Goal: Information Seeking & Learning: Check status

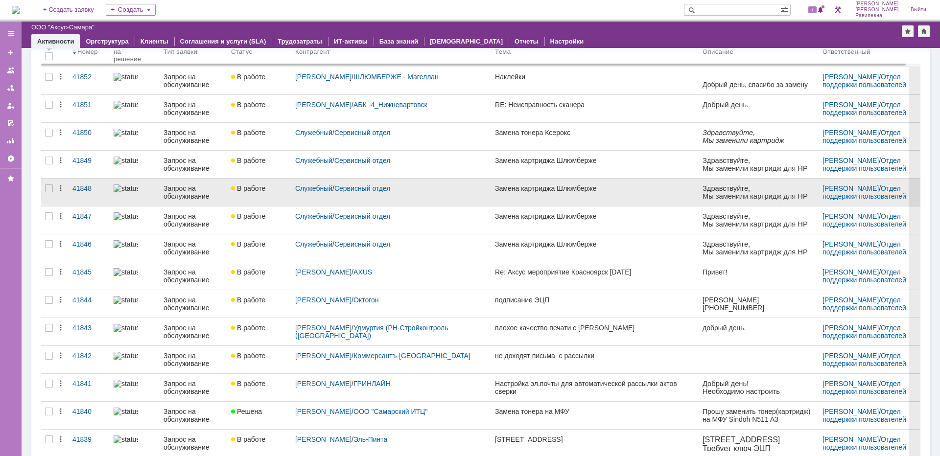
scroll to position [147, 0]
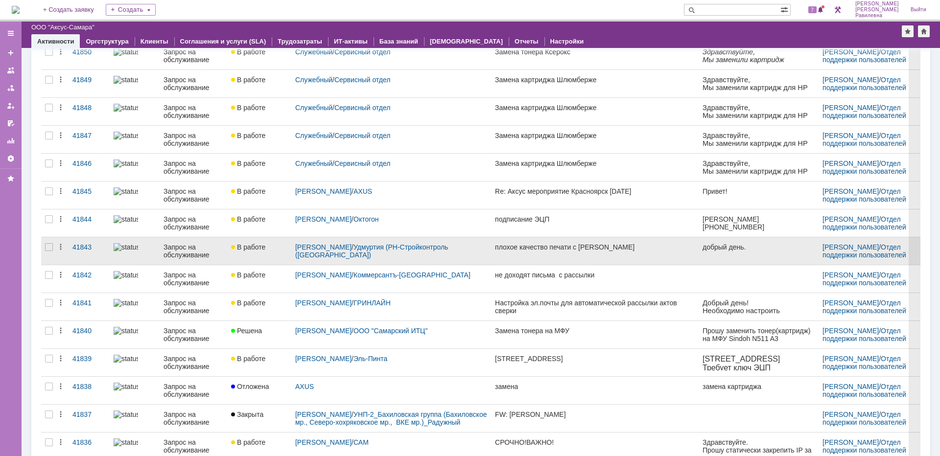
click at [190, 250] on div "Запрос на обслуживание" at bounding box center [193, 251] width 60 height 16
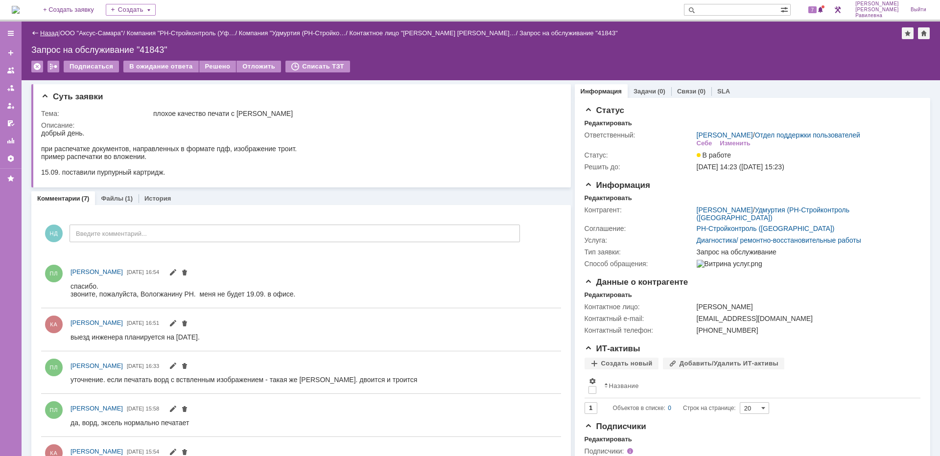
click at [51, 36] on link "Назад" at bounding box center [49, 32] width 18 height 7
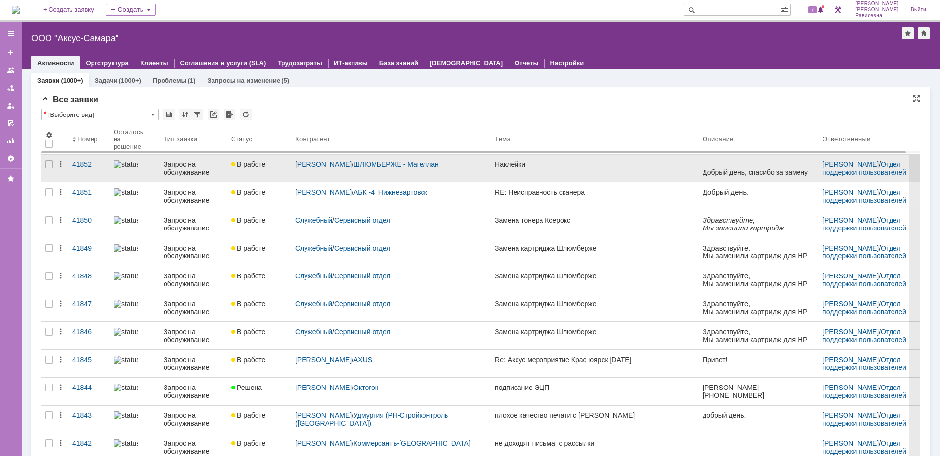
click at [192, 168] on div "Запрос на обслуживание" at bounding box center [193, 169] width 60 height 16
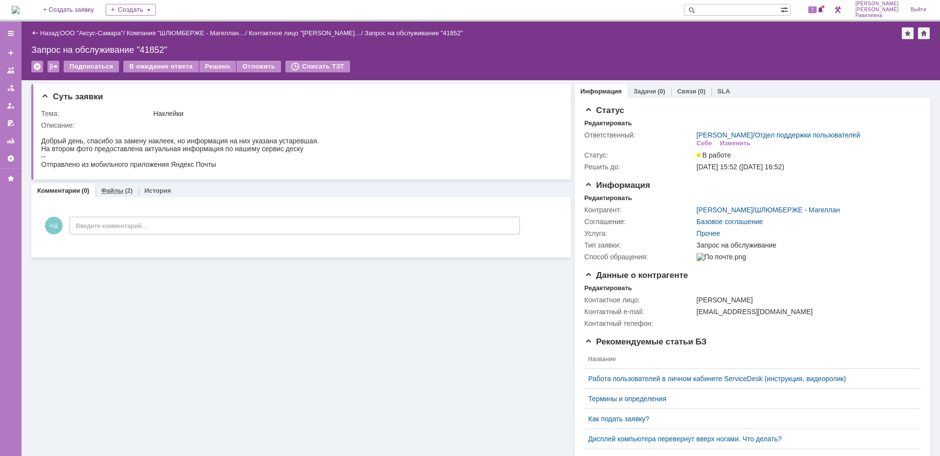
click at [125, 192] on div "(2)" at bounding box center [129, 190] width 8 height 7
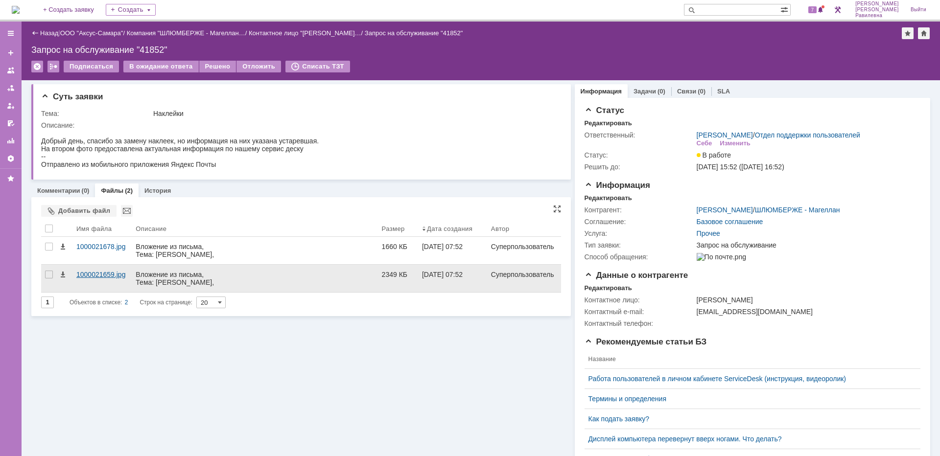
click at [102, 274] on div "1000021659.jpg" at bounding box center [101, 275] width 51 height 8
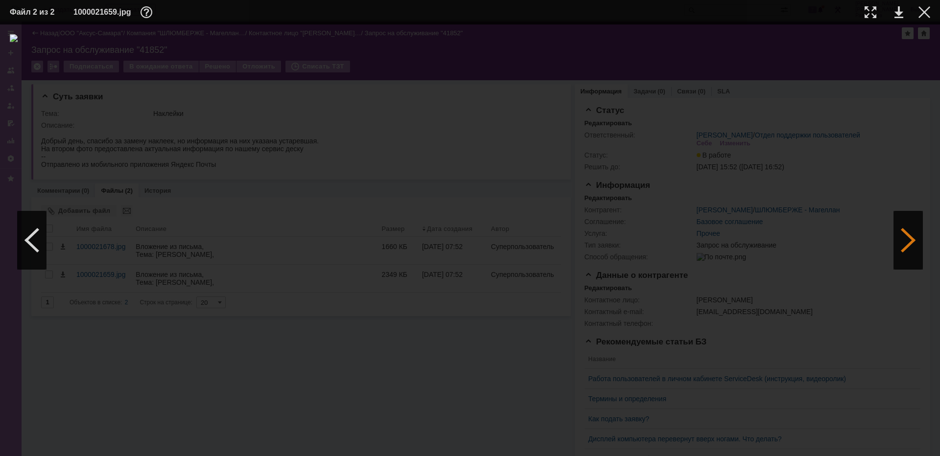
click at [901, 245] on div at bounding box center [907, 240] width 29 height 59
click at [928, 15] on div at bounding box center [924, 12] width 12 height 12
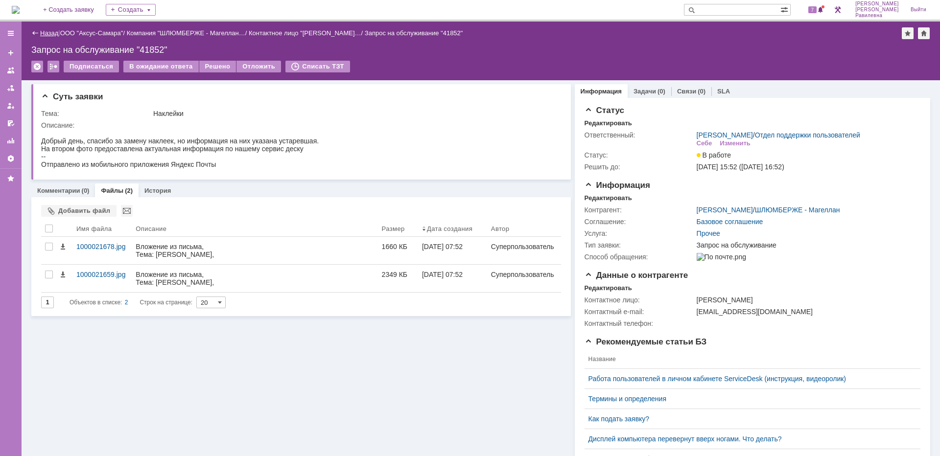
click at [56, 29] on link "Назад" at bounding box center [49, 32] width 18 height 7
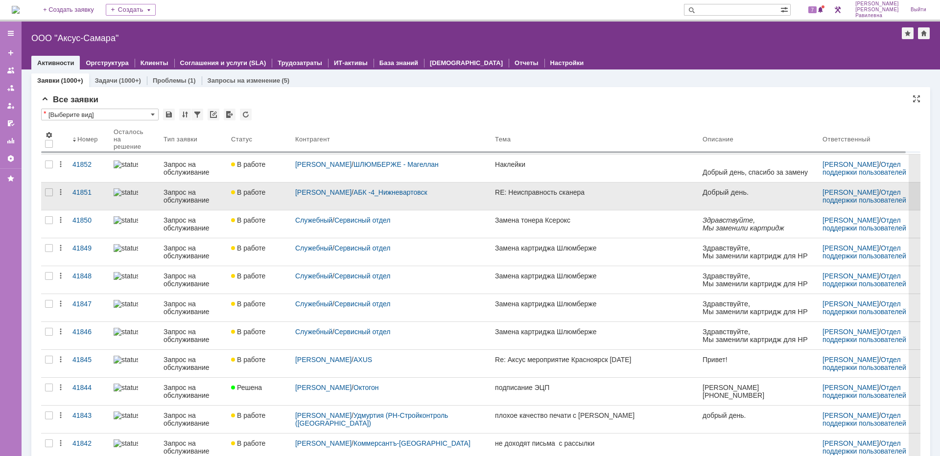
click at [176, 194] on div "Запрос на обслуживание" at bounding box center [193, 196] width 60 height 16
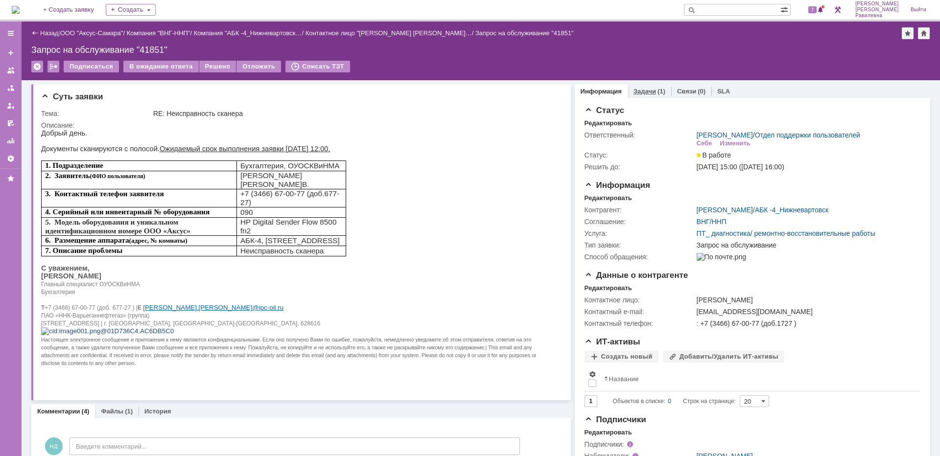
click at [647, 91] on link "Задачи" at bounding box center [644, 91] width 23 height 7
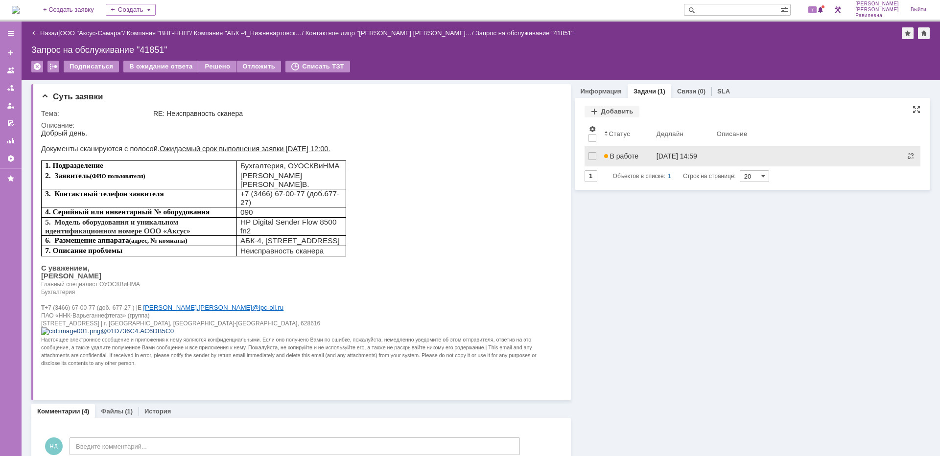
click at [634, 157] on div "В работе" at bounding box center [626, 156] width 45 height 8
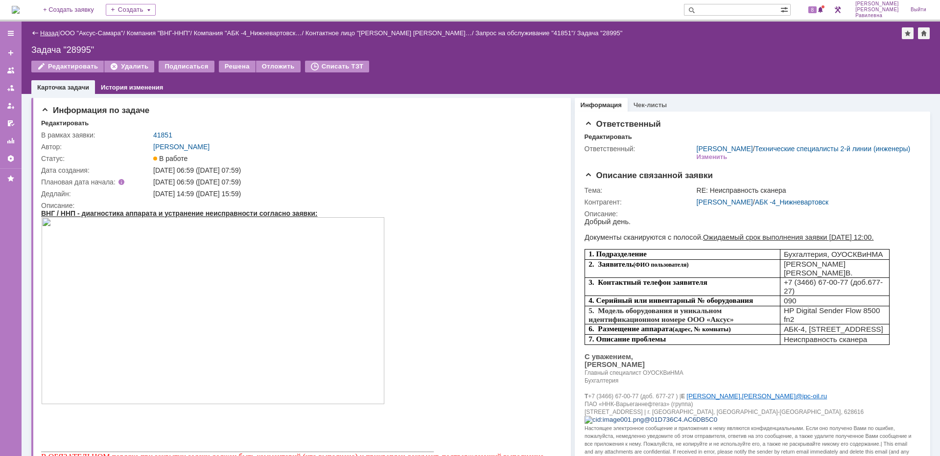
click at [53, 33] on link "Назад" at bounding box center [49, 32] width 18 height 7
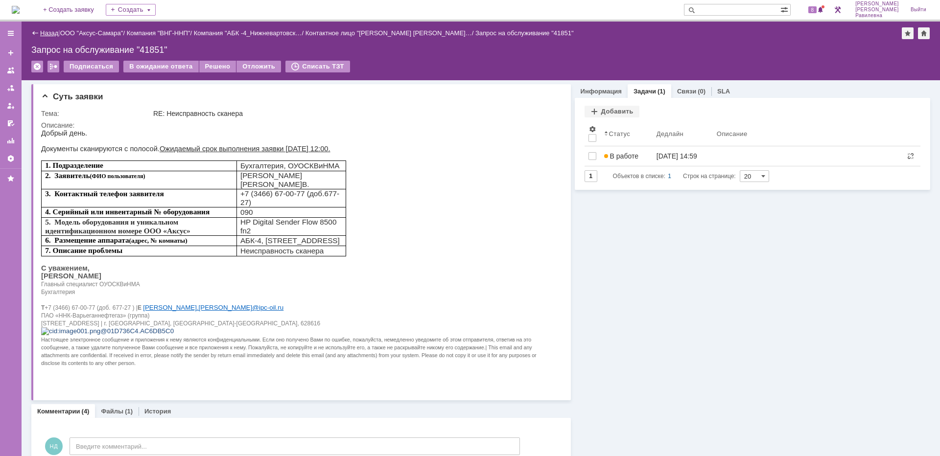
click at [46, 36] on link "Назад" at bounding box center [49, 32] width 18 height 7
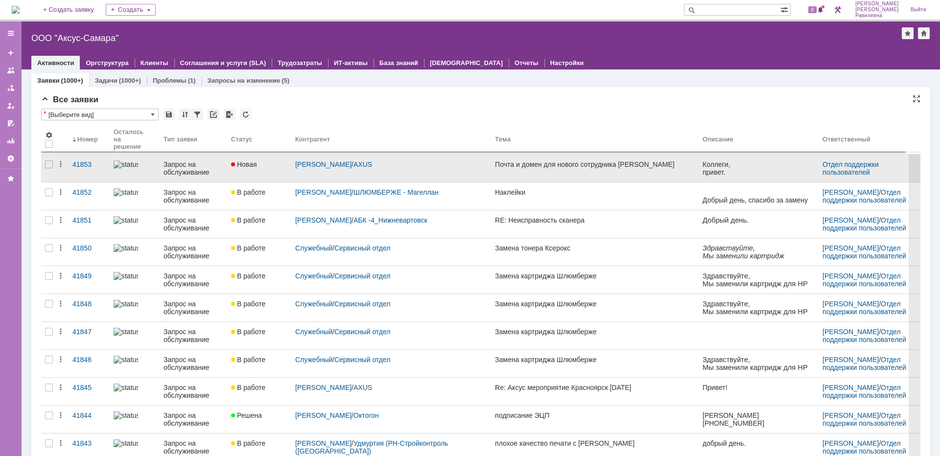
click at [178, 165] on div "Запрос на обслуживание" at bounding box center [193, 169] width 60 height 16
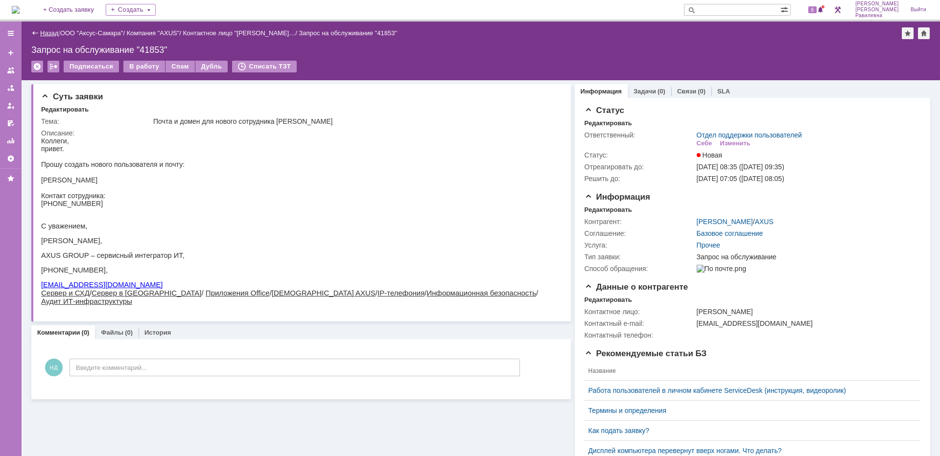
click at [42, 31] on link "Назад" at bounding box center [49, 32] width 18 height 7
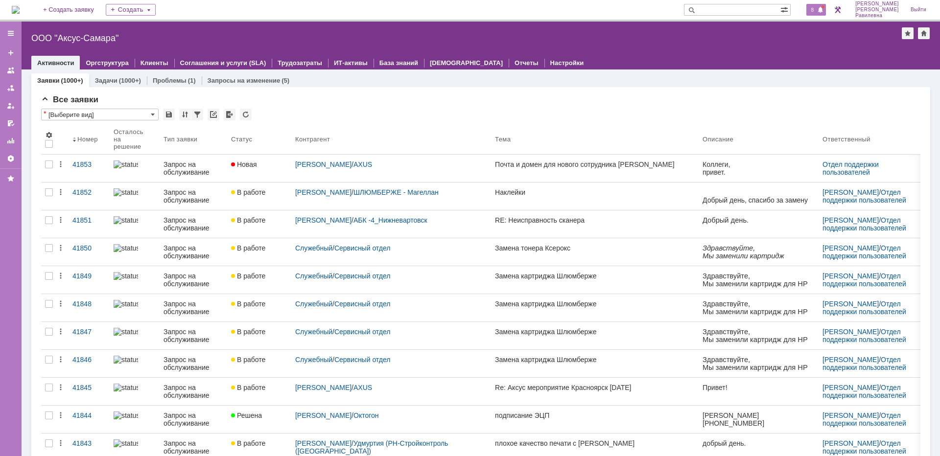
click at [824, 10] on span at bounding box center [820, 10] width 7 height 8
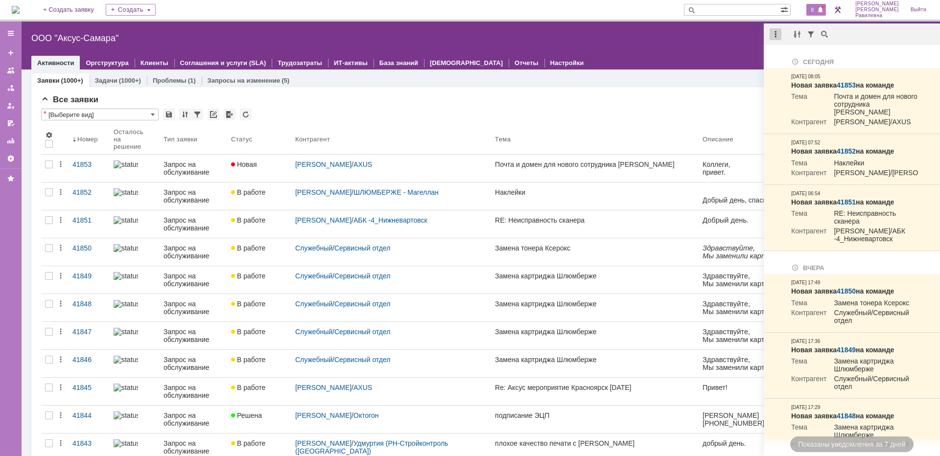
click at [776, 36] on div at bounding box center [775, 34] width 12 height 12
click at [791, 56] on div "Отметить уведомления прочитанными" at bounding box center [842, 59] width 131 height 7
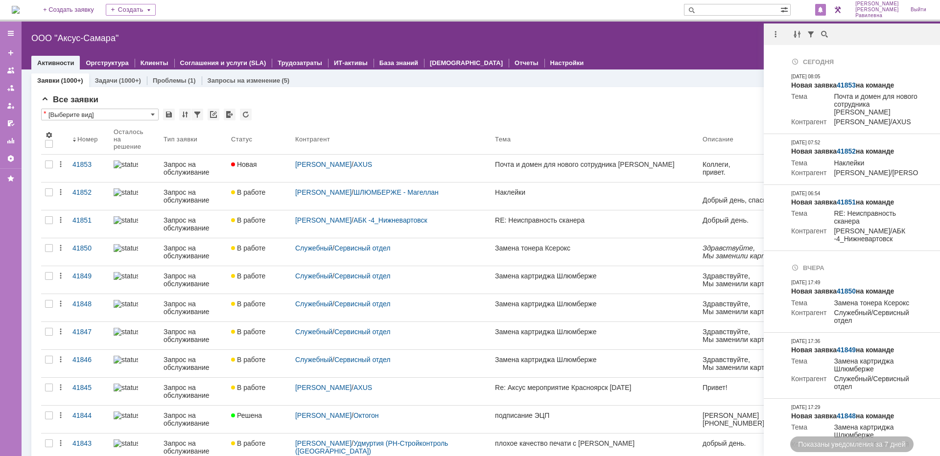
click at [649, 95] on div "Все заявки" at bounding box center [480, 100] width 879 height 10
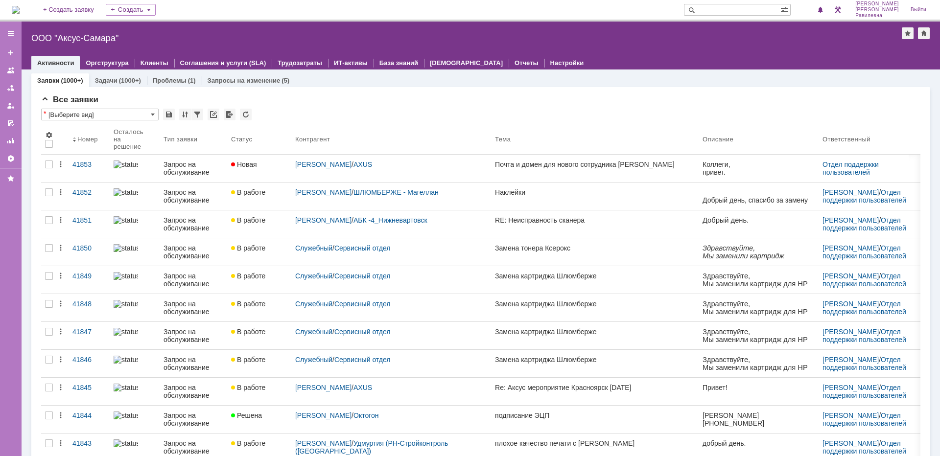
click at [735, 9] on input "text" at bounding box center [732, 10] width 96 height 12
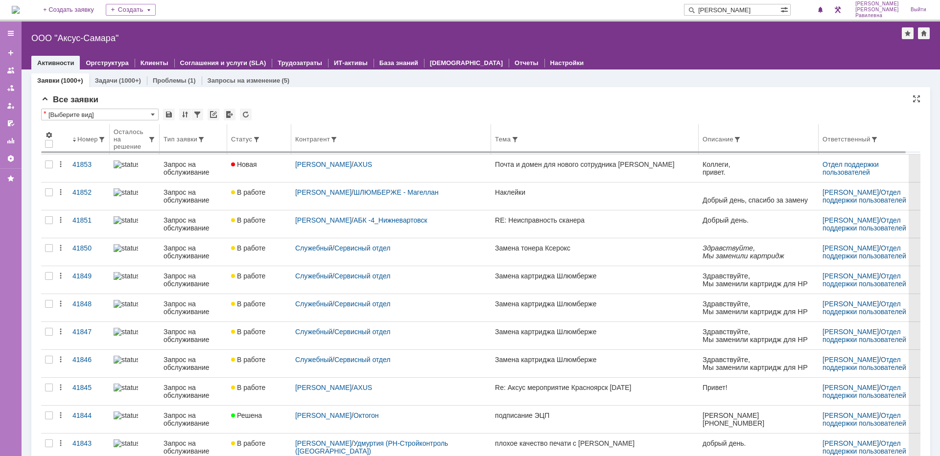
type input "косма"
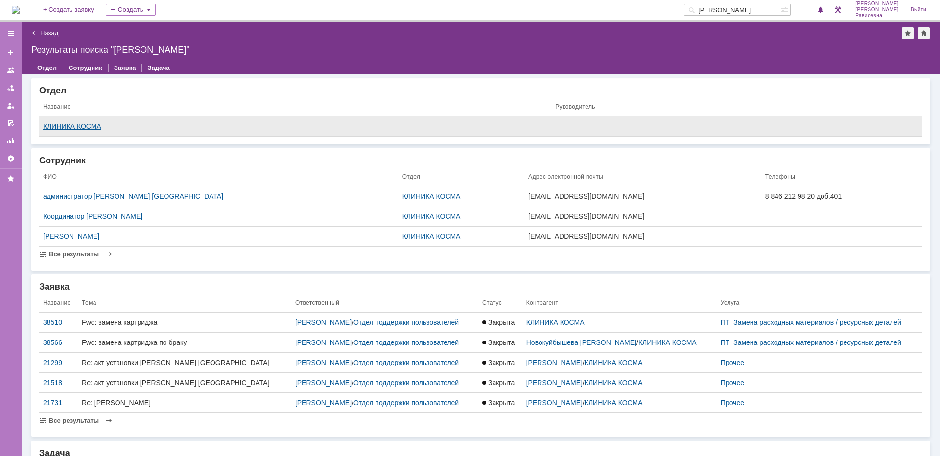
click at [92, 125] on div "КЛИНИКА КОСМА" at bounding box center [295, 126] width 504 height 8
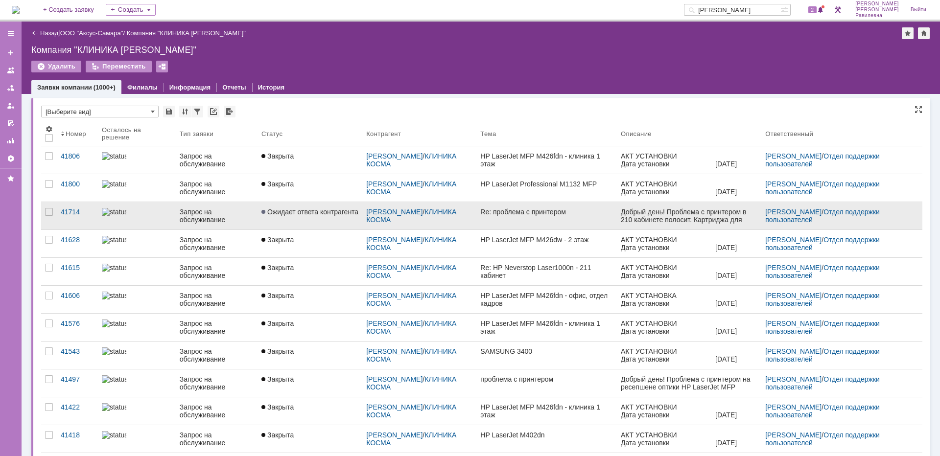
click at [189, 212] on div "Запрос на обслуживание" at bounding box center [217, 216] width 74 height 16
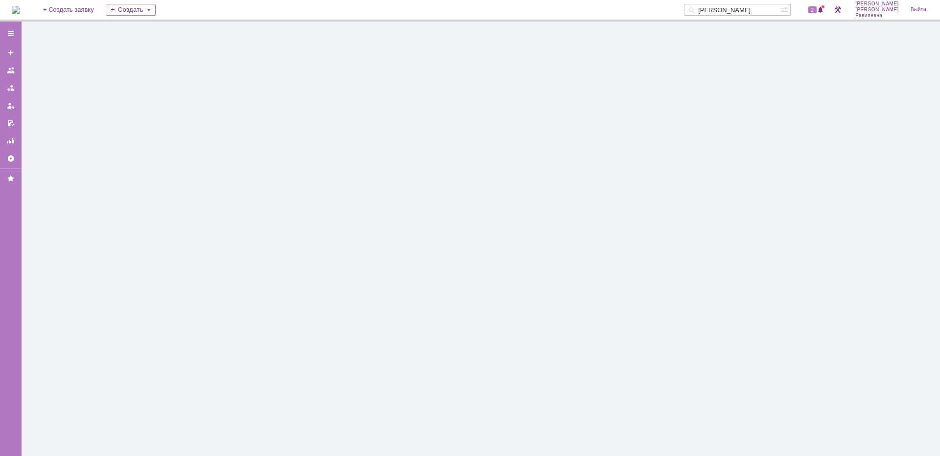
click at [189, 212] on div at bounding box center [481, 239] width 918 height 435
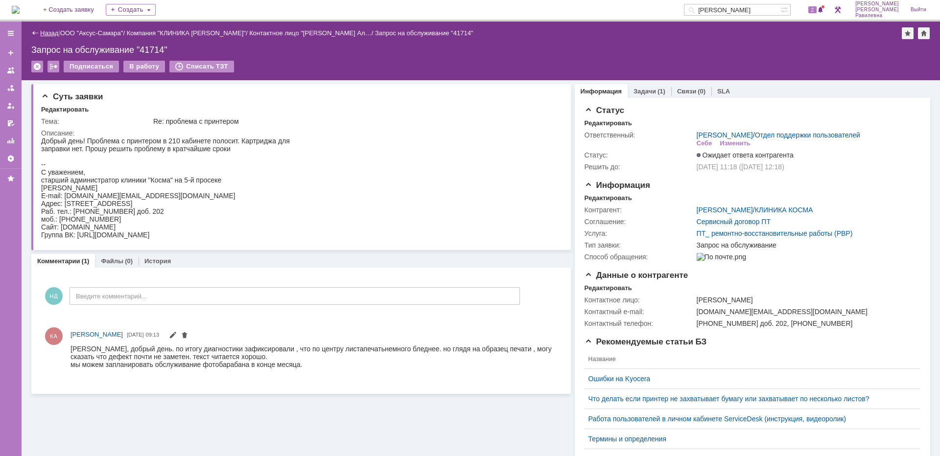
click at [42, 32] on link "Назад" at bounding box center [49, 32] width 18 height 7
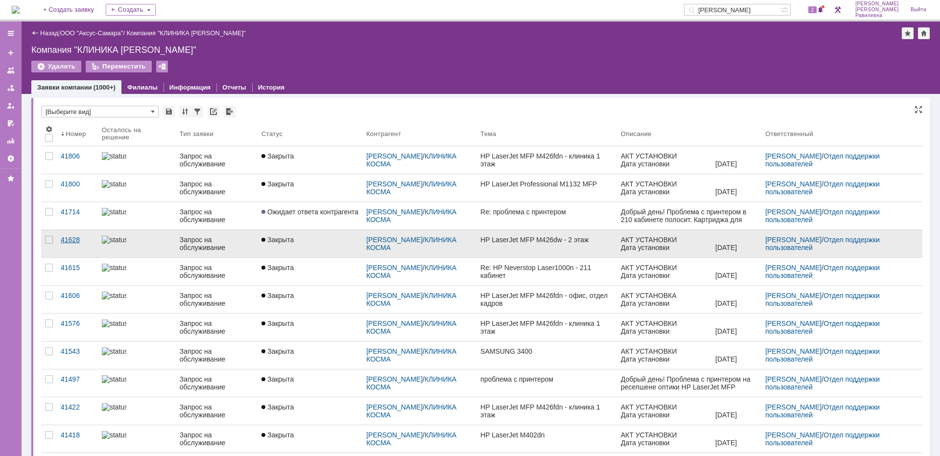
click at [72, 239] on div "41628" at bounding box center [77, 240] width 33 height 8
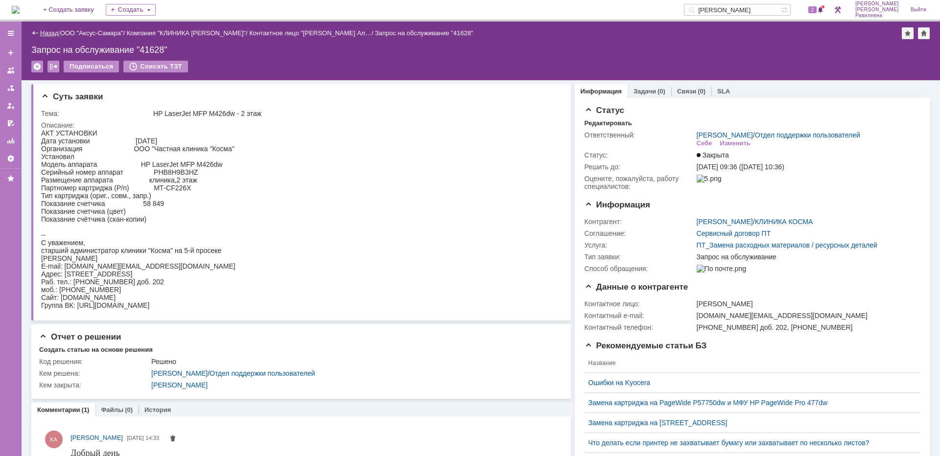
click at [56, 34] on link "Назад" at bounding box center [49, 32] width 18 height 7
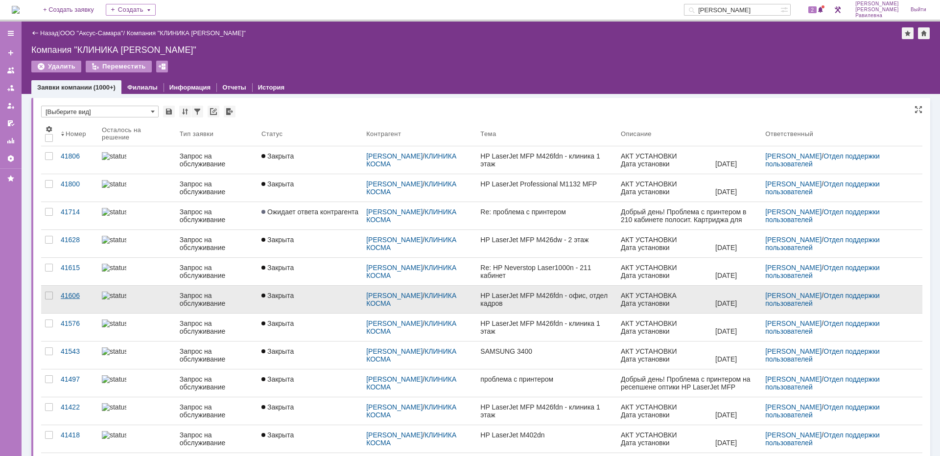
click at [74, 295] on div "41606" at bounding box center [77, 296] width 33 height 8
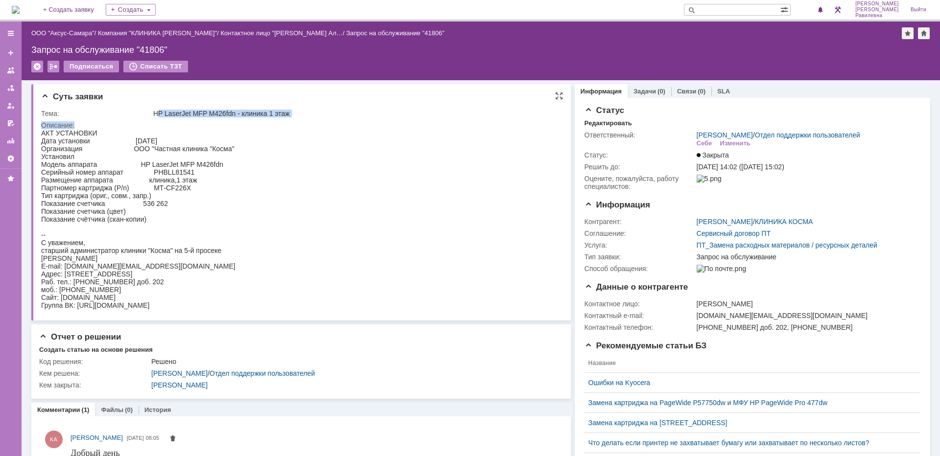
drag, startPoint x: 156, startPoint y: 111, endPoint x: 300, endPoint y: 123, distance: 144.4
click at [300, 123] on tbody "Тема: HP LaserJet MFP M426fdn - клиника 1 этаж Описание:" at bounding box center [299, 210] width 516 height 205
click at [411, 202] on html "АКТ УСТАНОВКИ Дата установки 16.09.2025 Организация ООО "Частная клиника "Косма…" at bounding box center [296, 219] width 511 height 180
drag, startPoint x: 153, startPoint y: 187, endPoint x: 194, endPoint y: 189, distance: 41.2
click at [194, 189] on div "АКТ УСТАНОВКИ Дата установки 16.09.2025 Организация ООО "Частная клиника "Косма…" at bounding box center [138, 219] width 194 height 180
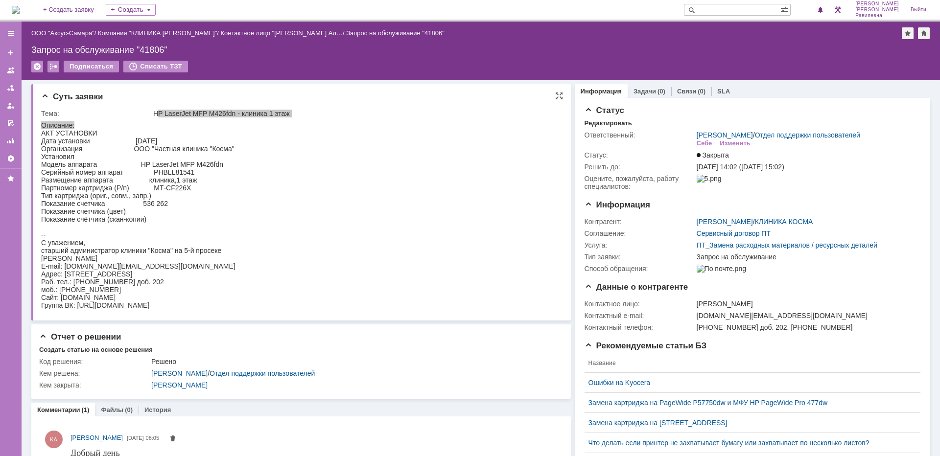
click at [190, 195] on div "АКТ УСТАНОВКИ Дата установки 16.09.2025 Организация ООО "Частная клиника "Косма…" at bounding box center [138, 219] width 194 height 180
drag, startPoint x: 166, startPoint y: 188, endPoint x: 196, endPoint y: 190, distance: 30.4
click at [196, 190] on div "АКТ УСТАНОВКИ Дата установки 16.09.2025 Организация ООО "Частная клиника "Косма…" at bounding box center [138, 219] width 194 height 180
click at [168, 207] on div "АКТ УСТАНОВКИ Дата установки 16.09.2025 Организация ООО "Частная клиника "Косма…" at bounding box center [138, 219] width 194 height 180
drag, startPoint x: 143, startPoint y: 201, endPoint x: 174, endPoint y: 204, distance: 30.9
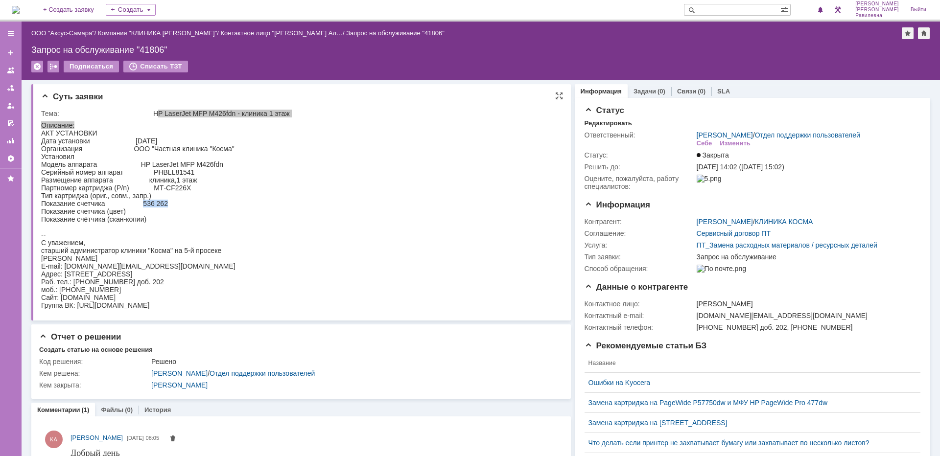
click at [174, 204] on div "АКТ УСТАНОВКИ Дата установки 16.09.2025 Организация ООО "Частная клиника "Косма…" at bounding box center [138, 219] width 194 height 180
click at [824, 12] on span at bounding box center [820, 10] width 7 height 8
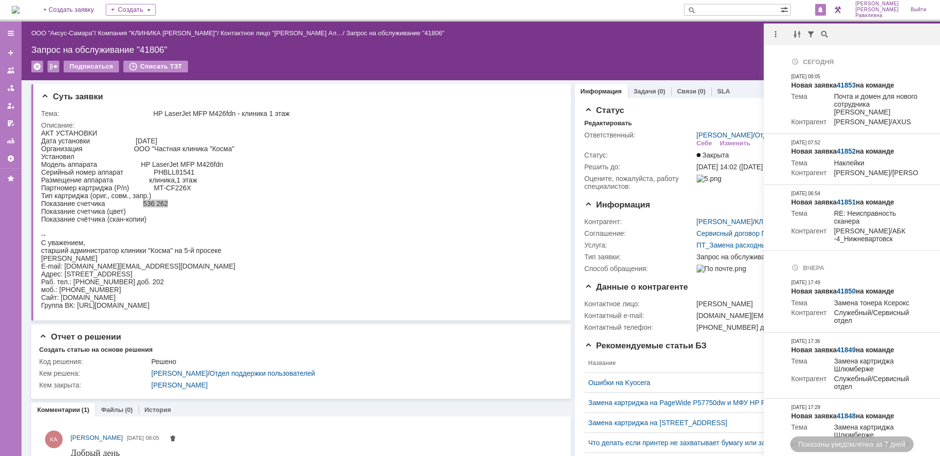
click at [824, 11] on span at bounding box center [820, 10] width 7 height 8
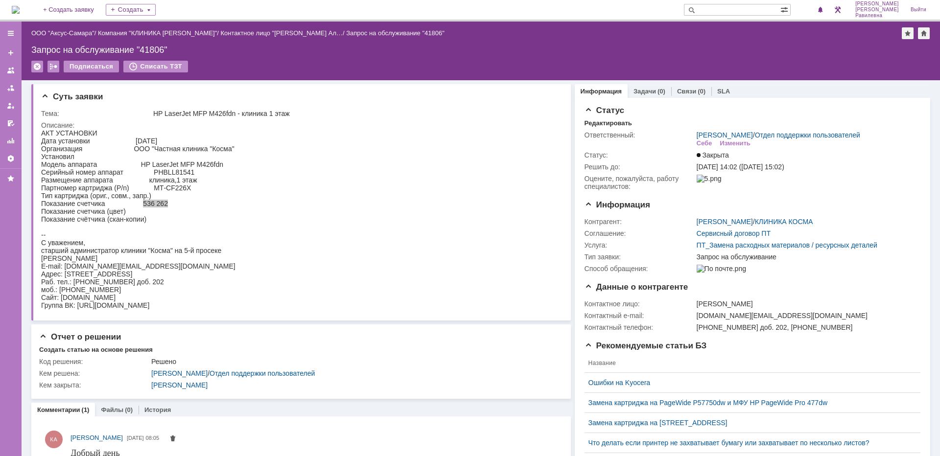
click at [743, 13] on input "text" at bounding box center [732, 10] width 96 height 12
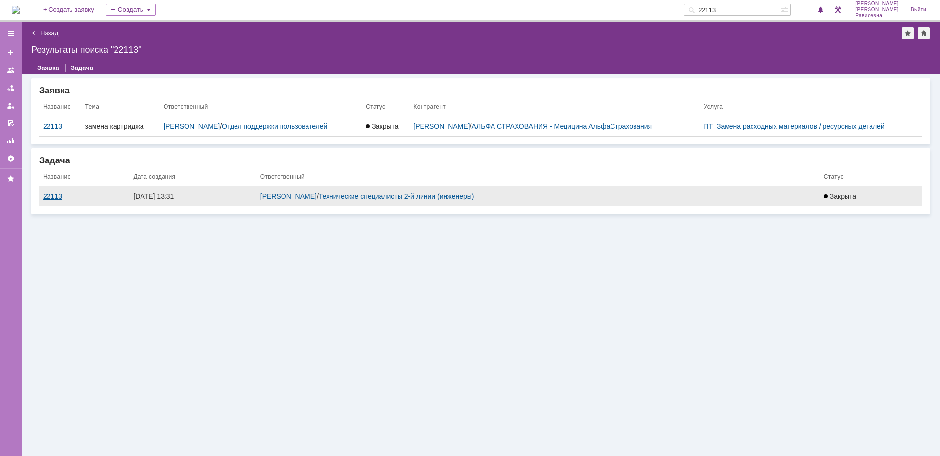
click at [65, 198] on div "22113" at bounding box center [84, 196] width 82 height 8
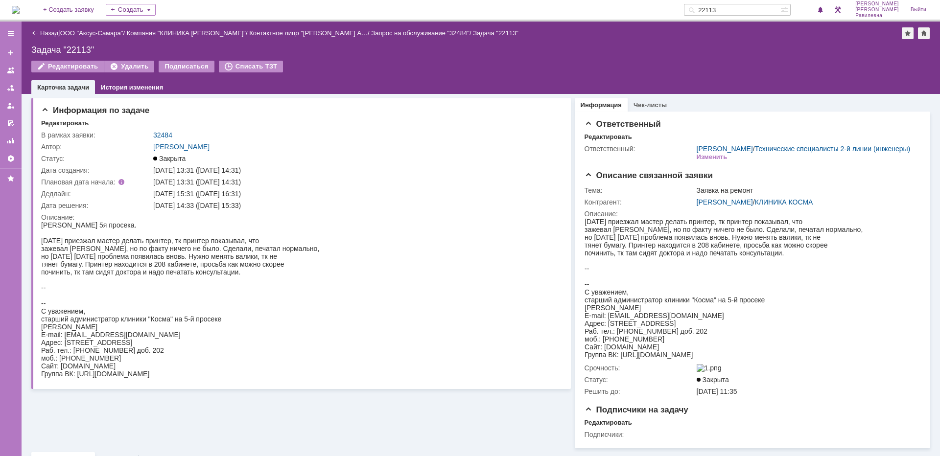
drag, startPoint x: 746, startPoint y: 12, endPoint x: 726, endPoint y: 11, distance: 20.1
click at [726, 11] on input "22113" at bounding box center [732, 10] width 96 height 12
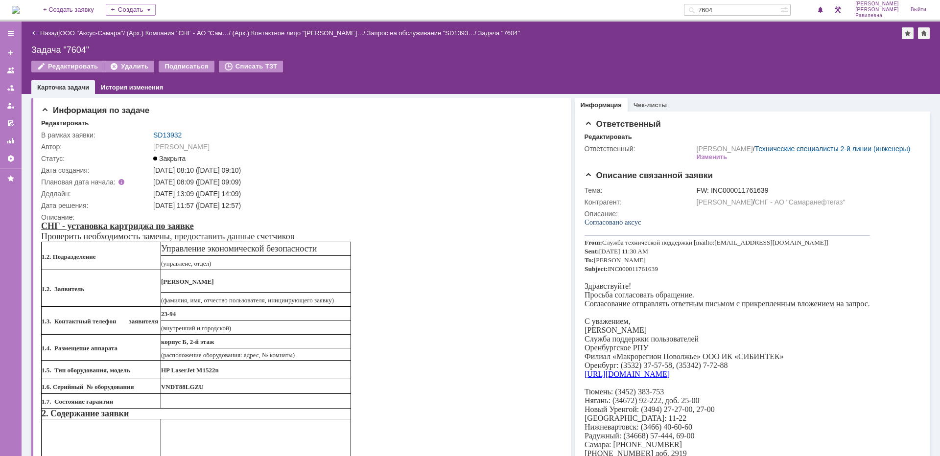
click at [724, 9] on input "7604" at bounding box center [732, 10] width 96 height 12
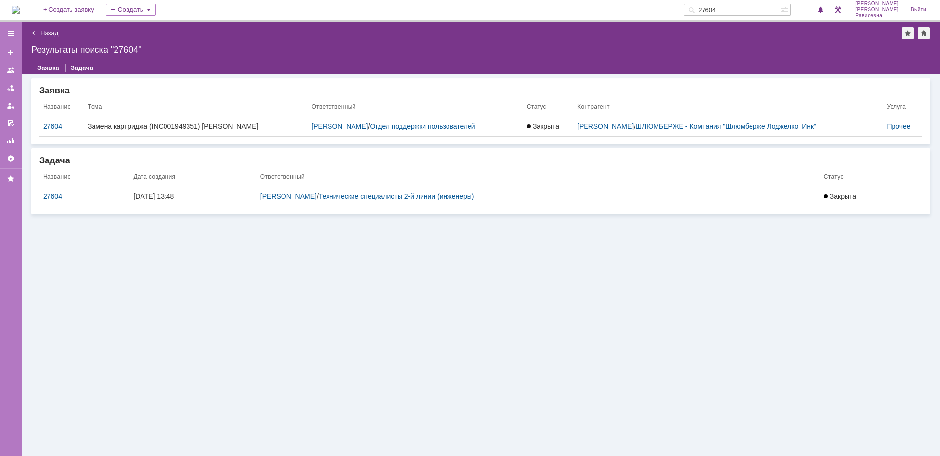
click at [52, 195] on div "27604" at bounding box center [84, 196] width 82 height 8
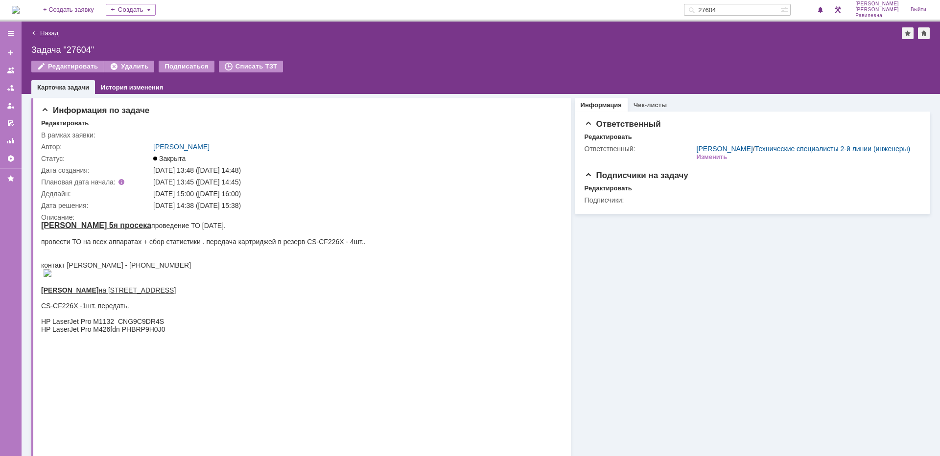
click at [43, 31] on link "Назад" at bounding box center [49, 32] width 18 height 7
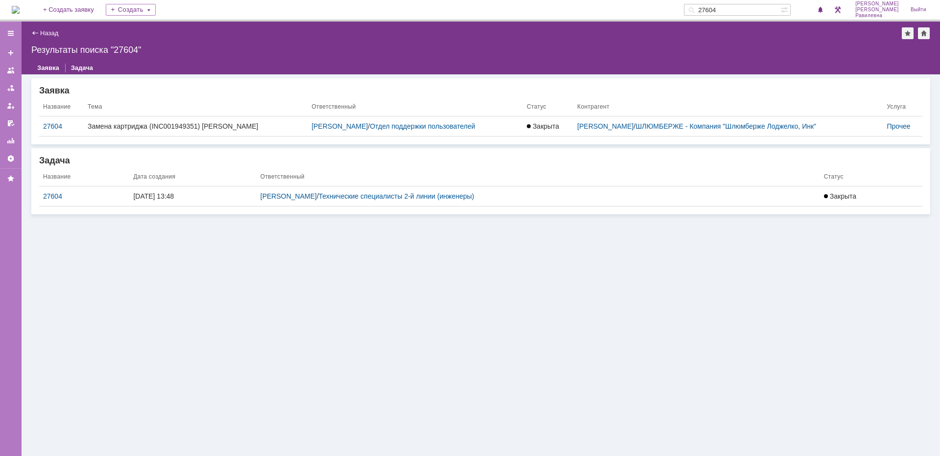
click at [43, 31] on link "Назад" at bounding box center [49, 32] width 18 height 7
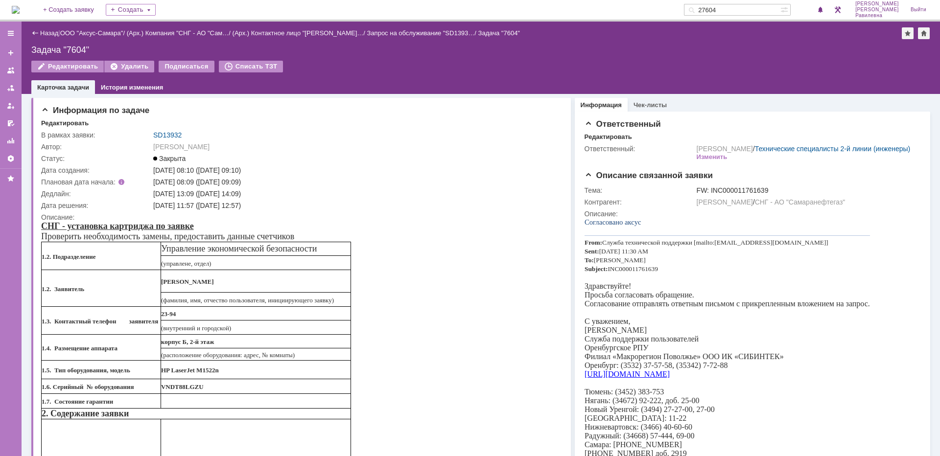
click at [43, 31] on link "Назад" at bounding box center [49, 32] width 18 height 7
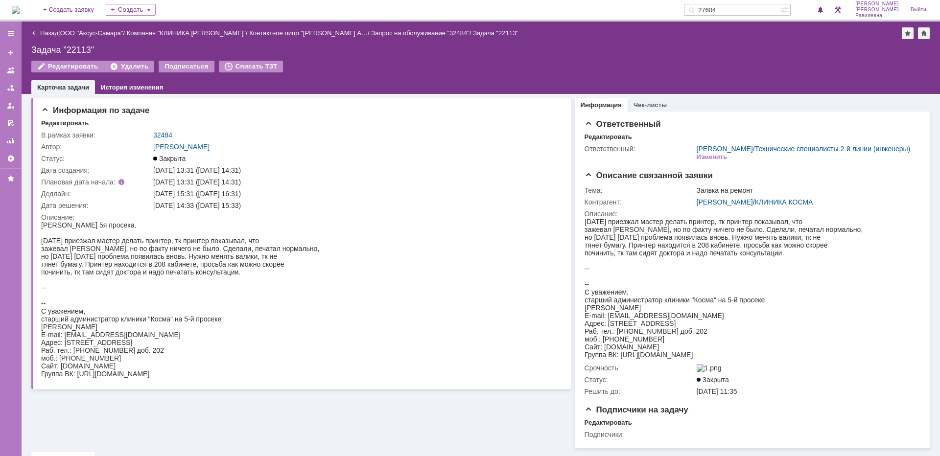
click at [43, 31] on link "Назад" at bounding box center [49, 32] width 18 height 7
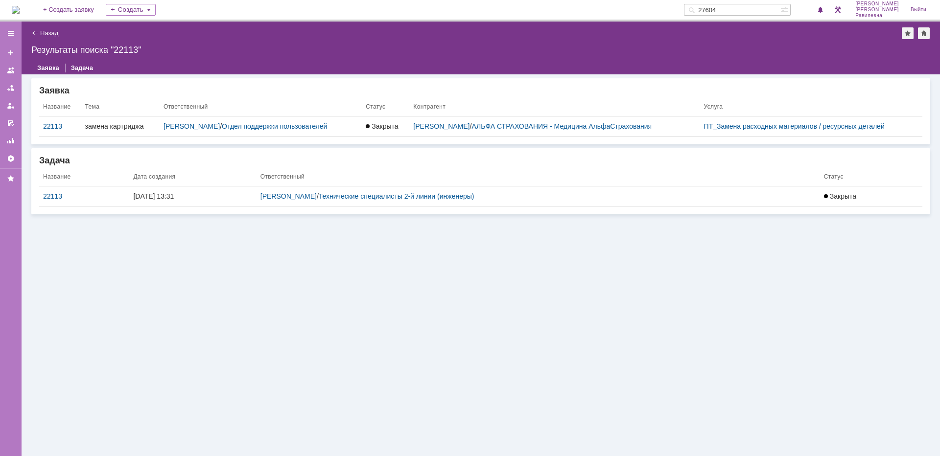
click at [43, 31] on link "Назад" at bounding box center [49, 32] width 18 height 7
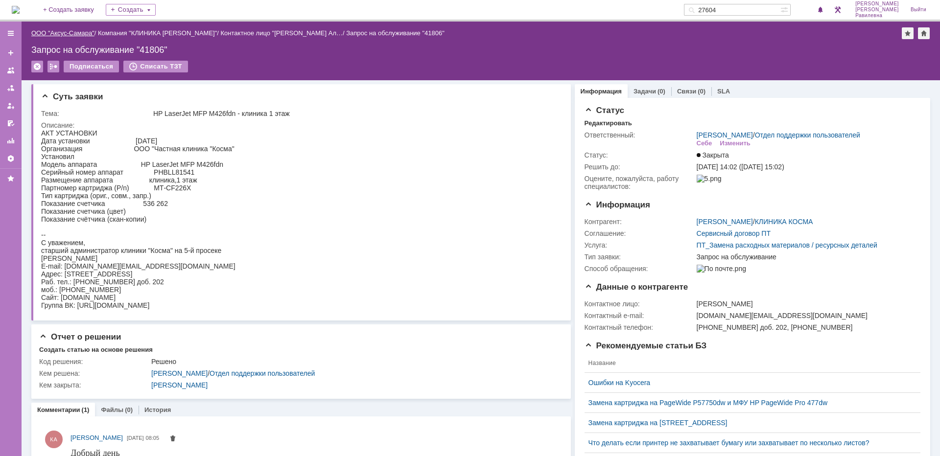
click at [60, 36] on link "ООО "Аксус-Самара"" at bounding box center [62, 32] width 63 height 7
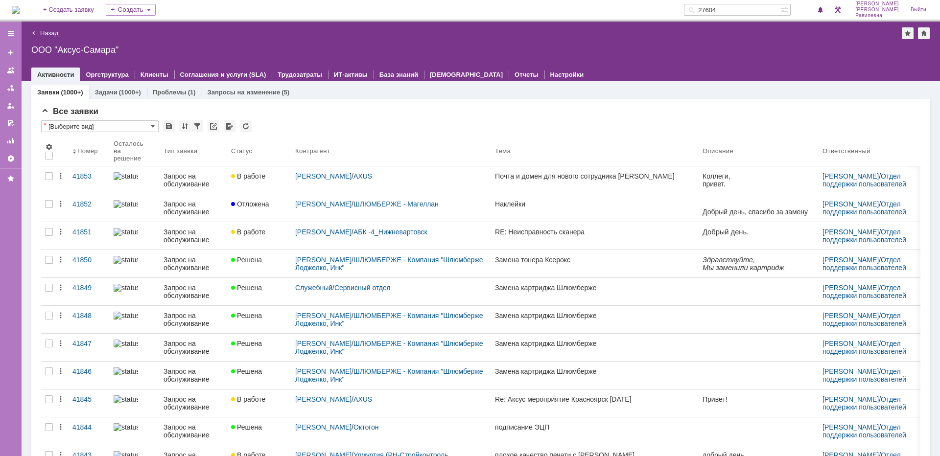
drag, startPoint x: 749, startPoint y: 13, endPoint x: 724, endPoint y: 13, distance: 25.0
click at [724, 13] on input "27604" at bounding box center [732, 10] width 96 height 12
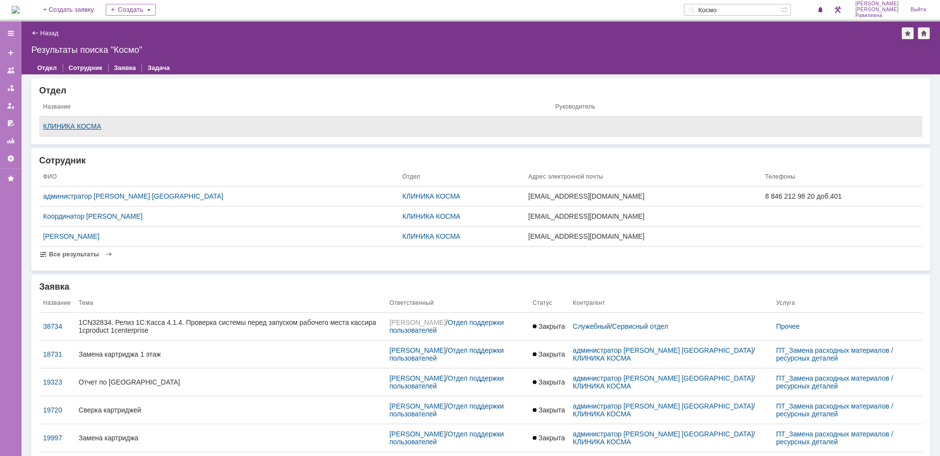
click at [97, 125] on div "КЛИНИКА КОСМА" at bounding box center [295, 126] width 504 height 8
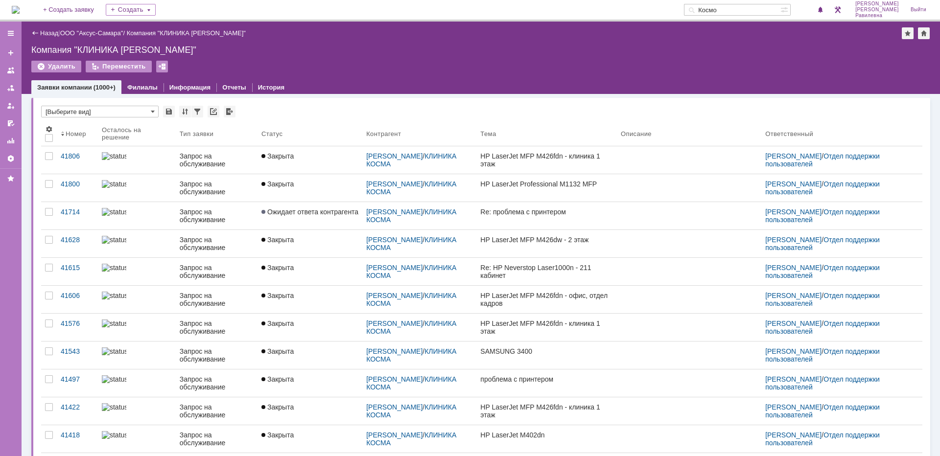
click at [746, 10] on input "Космо" at bounding box center [732, 10] width 96 height 12
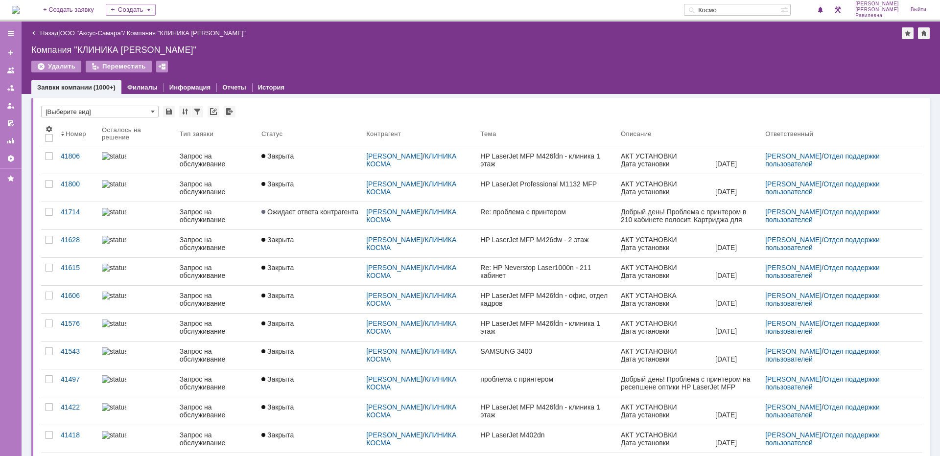
click at [737, 12] on input "Космо" at bounding box center [732, 10] width 96 height 12
click at [743, 8] on input "Космо" at bounding box center [732, 10] width 96 height 12
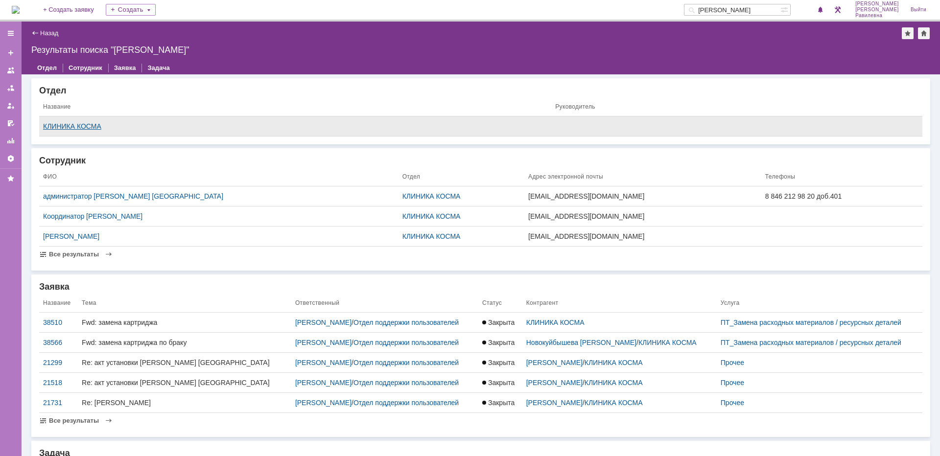
click at [86, 123] on div "КЛИНИКА КОСМА" at bounding box center [295, 126] width 504 height 8
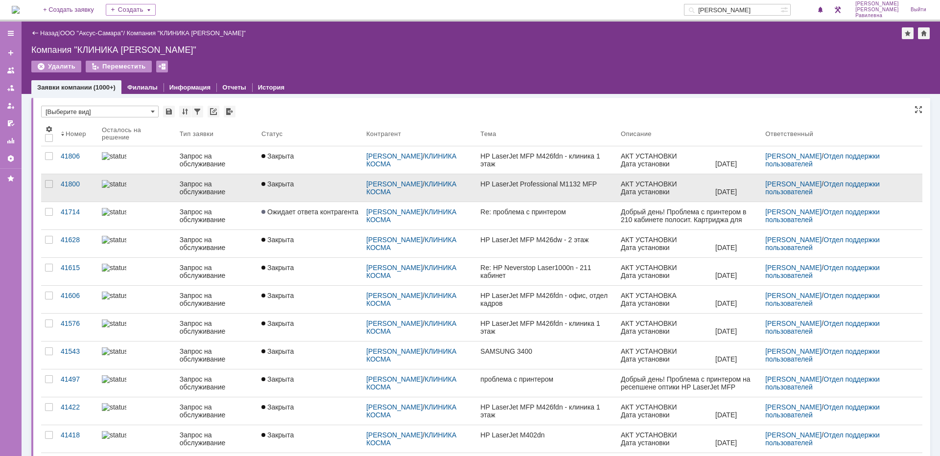
click at [193, 184] on div "Запрос на обслуживание" at bounding box center [217, 188] width 74 height 16
click at [193, 184] on div "Назад | ООО "Аксус-Самара" / Компания "КЛИНИКА КОСМА" Компания "КЛИНИКА КОСМА" …" at bounding box center [481, 239] width 918 height 435
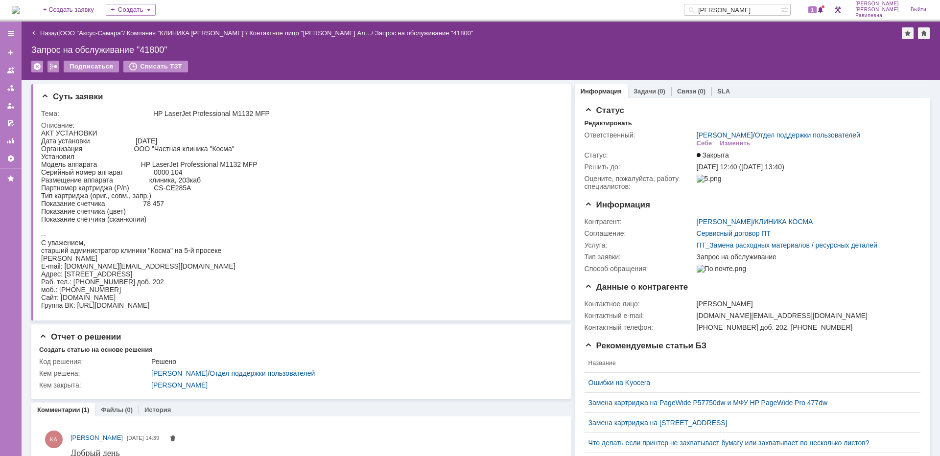
click at [48, 34] on link "Назад" at bounding box center [49, 32] width 18 height 7
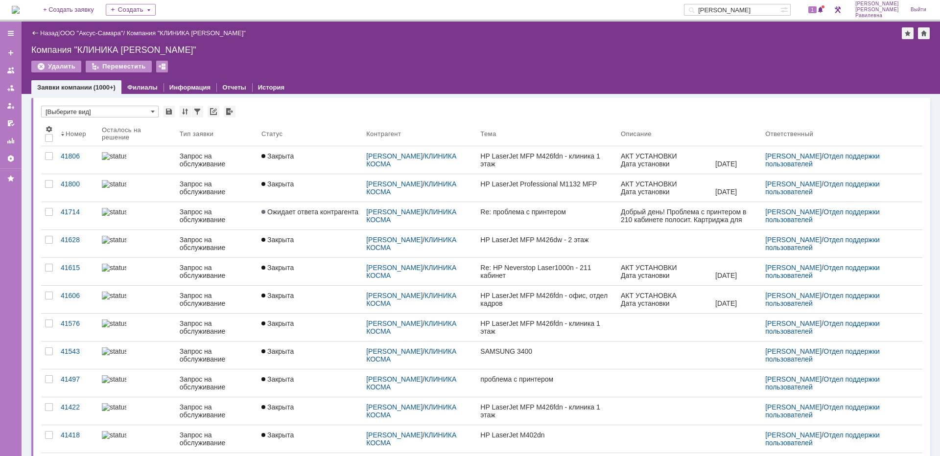
drag, startPoint x: 759, startPoint y: 10, endPoint x: 725, endPoint y: 7, distance: 34.3
click at [725, 7] on input "Косма" at bounding box center [732, 10] width 96 height 12
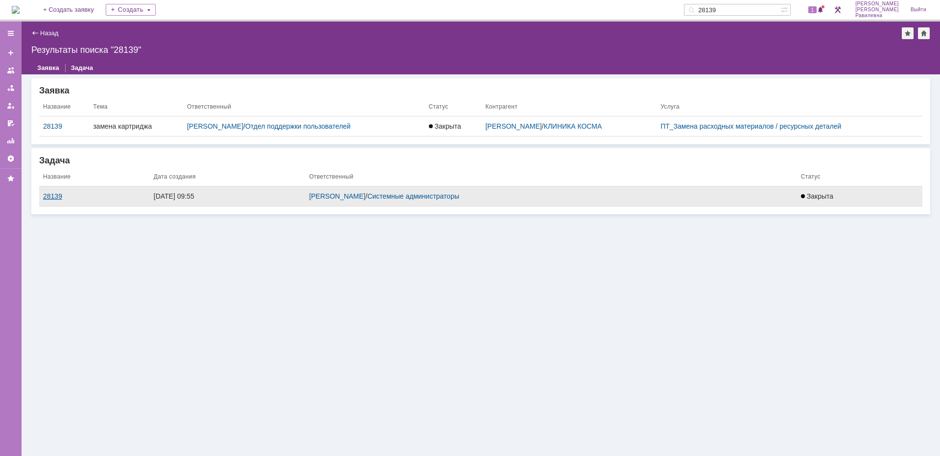
click at [56, 195] on div "28139" at bounding box center [94, 196] width 103 height 8
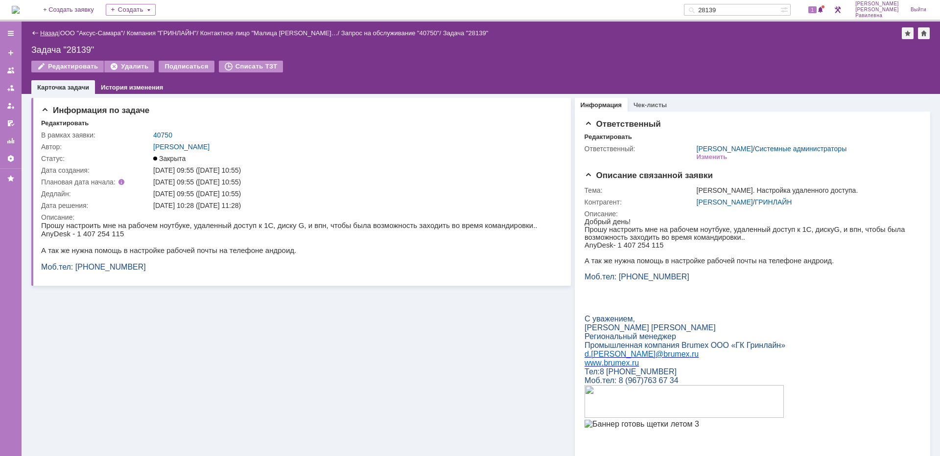
click at [44, 33] on link "Назад" at bounding box center [49, 32] width 18 height 7
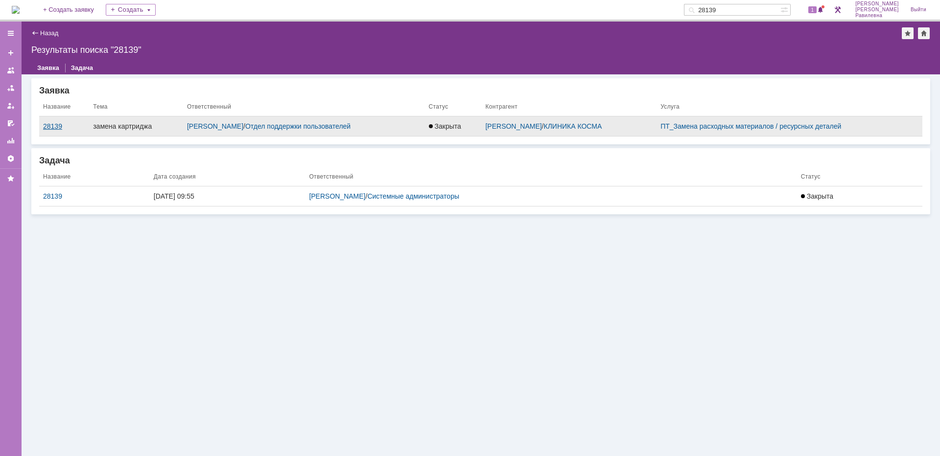
click at [57, 125] on div "28139" at bounding box center [64, 126] width 42 height 8
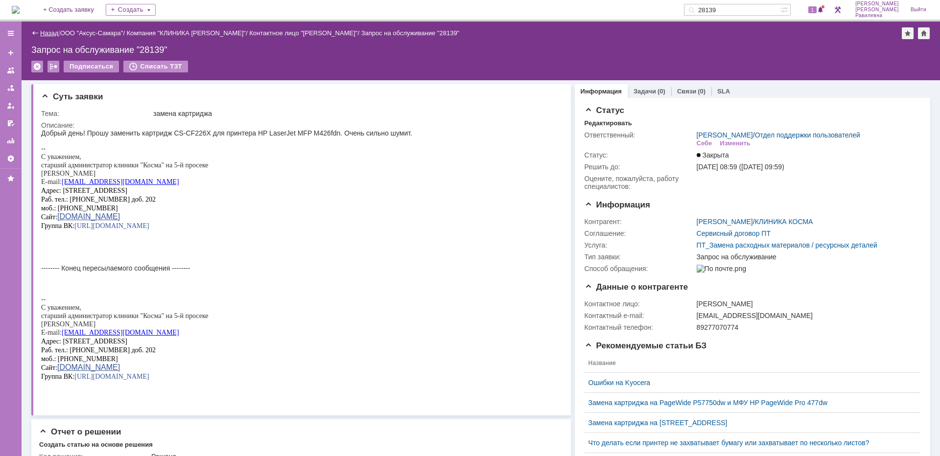
click at [48, 34] on link "Назад" at bounding box center [49, 32] width 18 height 7
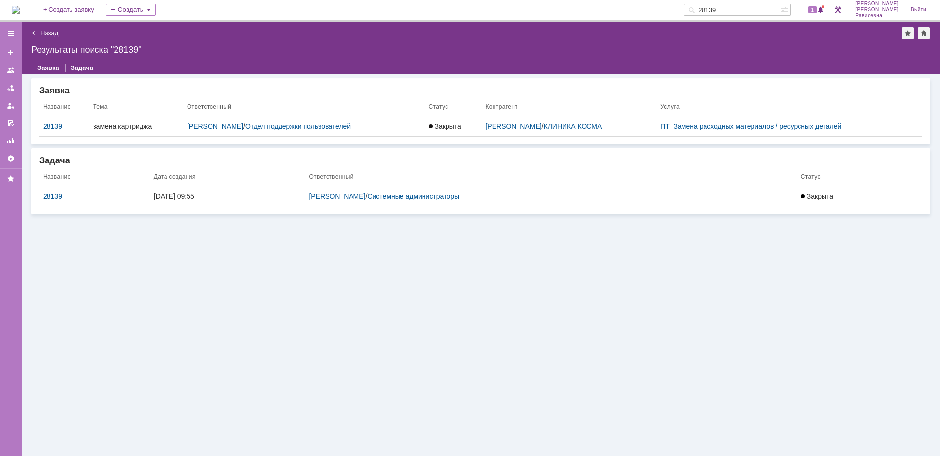
click at [47, 31] on link "Назад" at bounding box center [49, 32] width 18 height 7
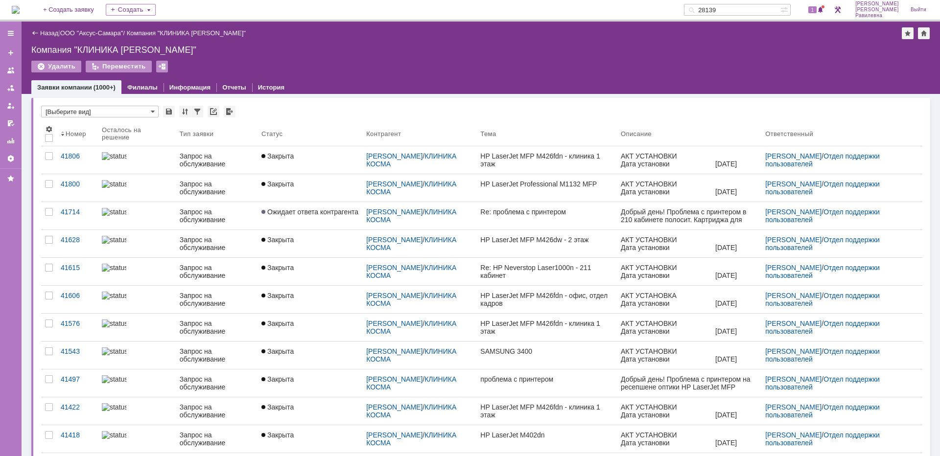
drag, startPoint x: 773, startPoint y: 13, endPoint x: 724, endPoint y: 8, distance: 49.7
click at [724, 8] on input "28139" at bounding box center [732, 10] width 96 height 12
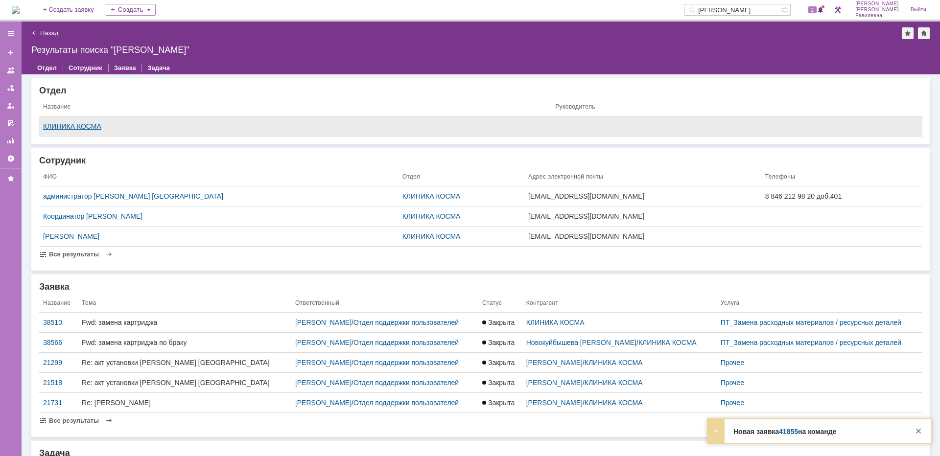
click at [83, 126] on div "КЛИНИКА КОСМА" at bounding box center [295, 126] width 504 height 8
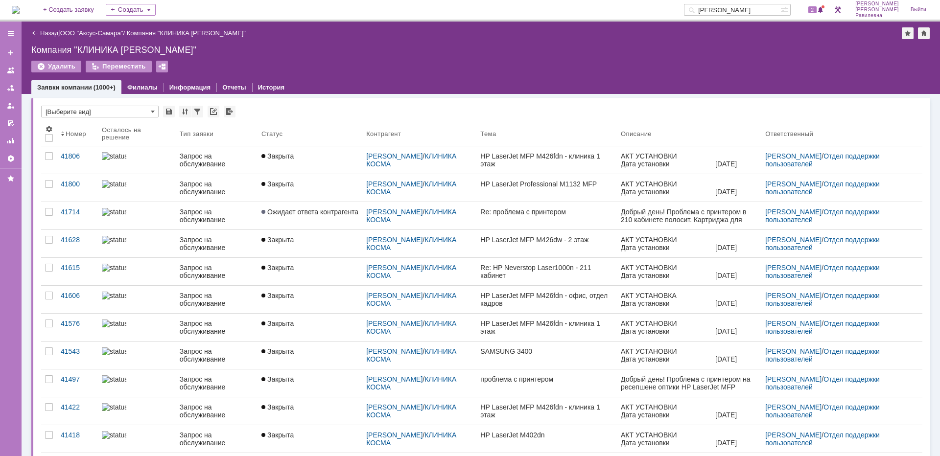
drag, startPoint x: 747, startPoint y: 9, endPoint x: 725, endPoint y: 10, distance: 22.0
click at [725, 10] on input "косма" at bounding box center [732, 10] width 96 height 12
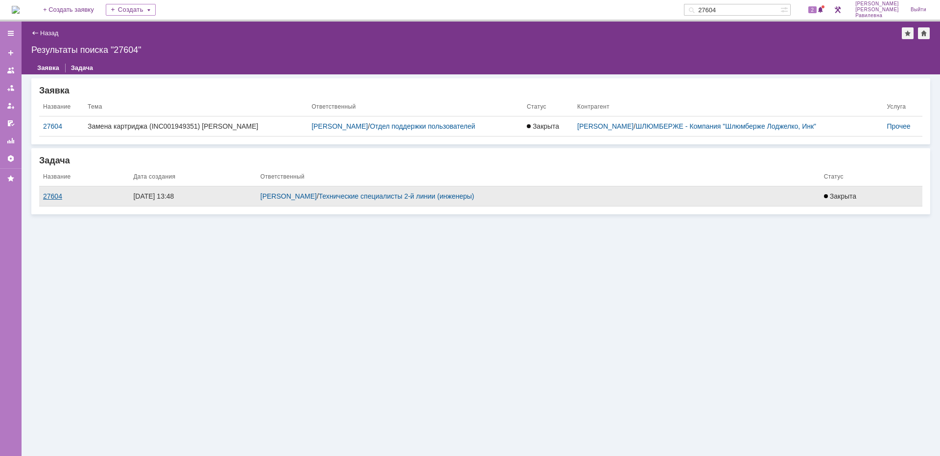
click at [61, 196] on div "27604" at bounding box center [84, 196] width 82 height 8
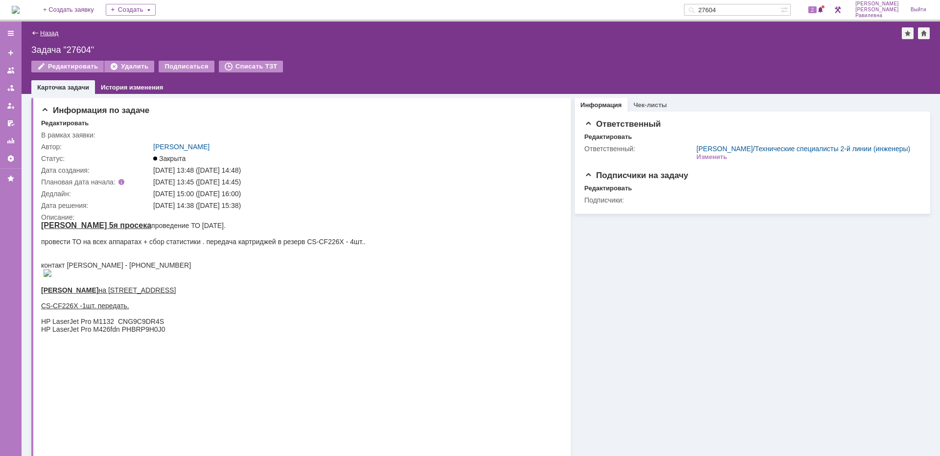
click at [42, 31] on link "Назад" at bounding box center [49, 32] width 18 height 7
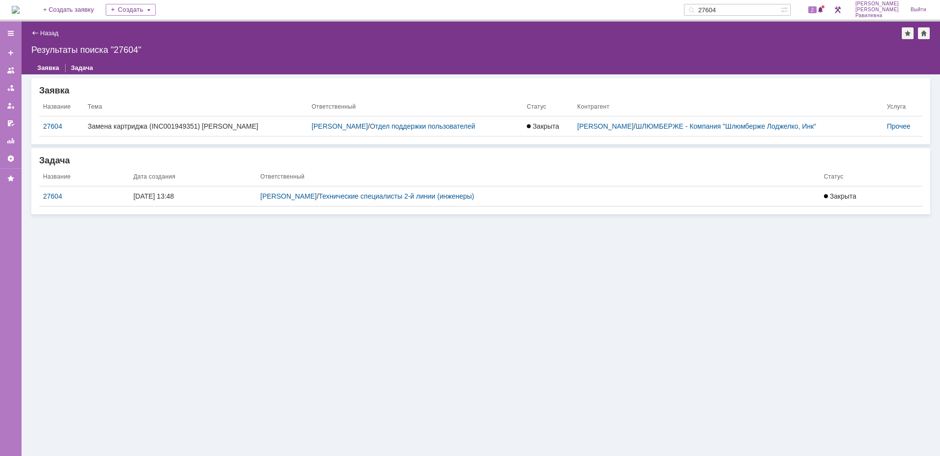
click at [743, 11] on input "27604" at bounding box center [732, 10] width 96 height 12
type input "26744"
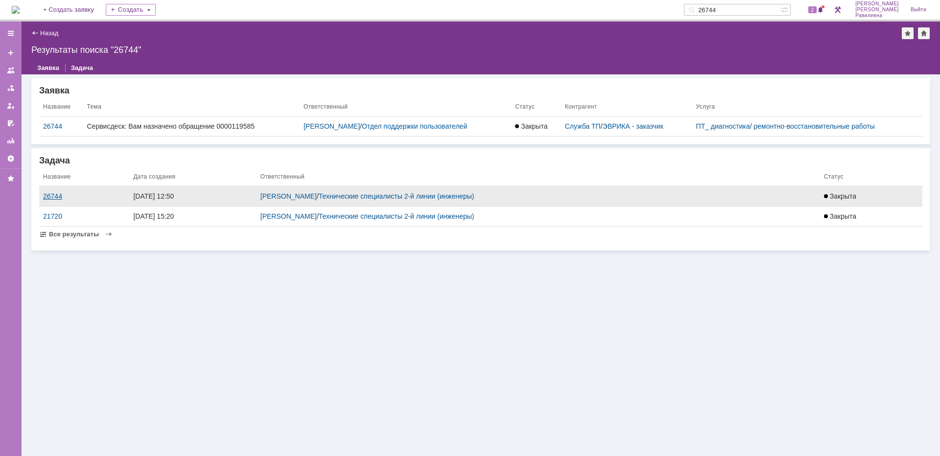
click at [58, 196] on div "26744" at bounding box center [84, 196] width 82 height 8
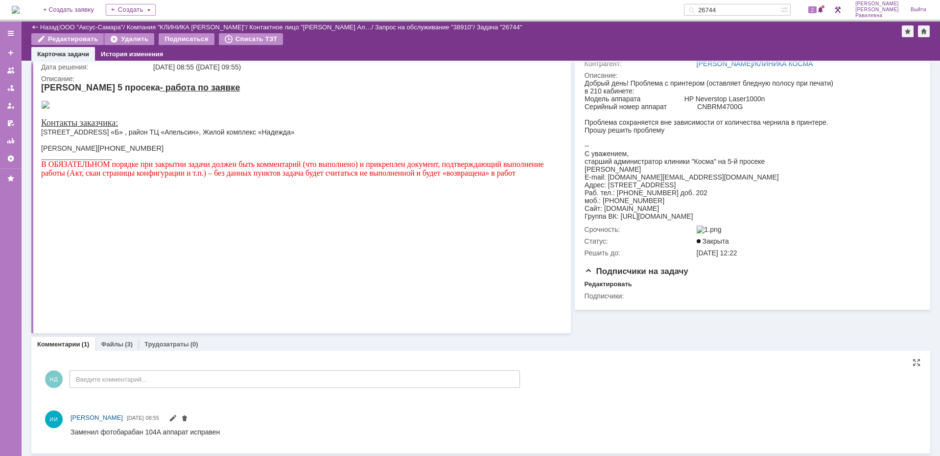
scroll to position [107, 0]
click at [731, 10] on input "26744" at bounding box center [732, 10] width 96 height 12
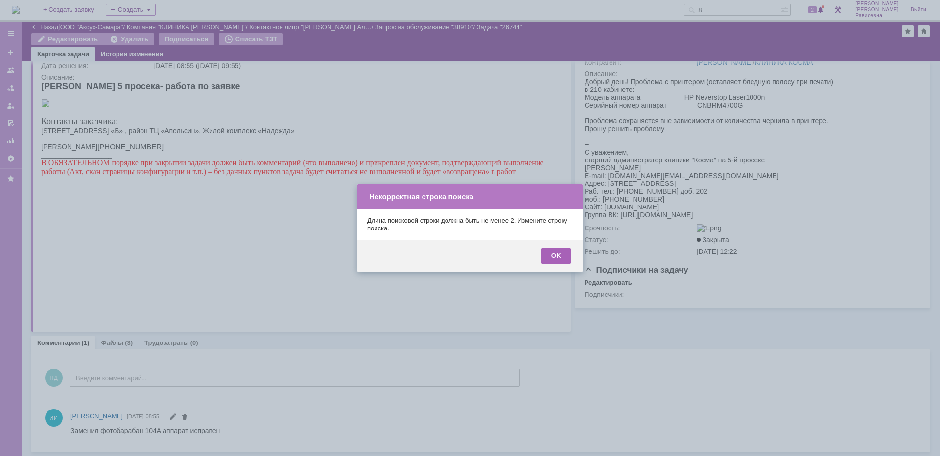
click at [566, 253] on div "OK" at bounding box center [555, 256] width 29 height 16
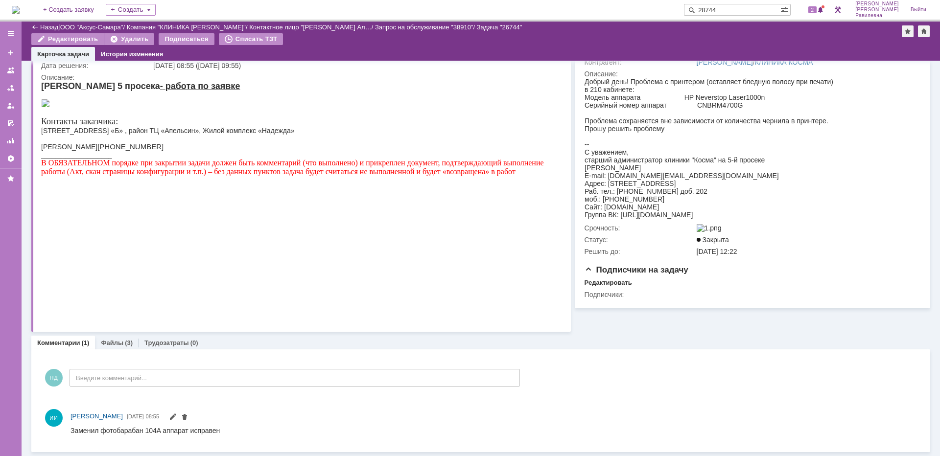
type input "28744"
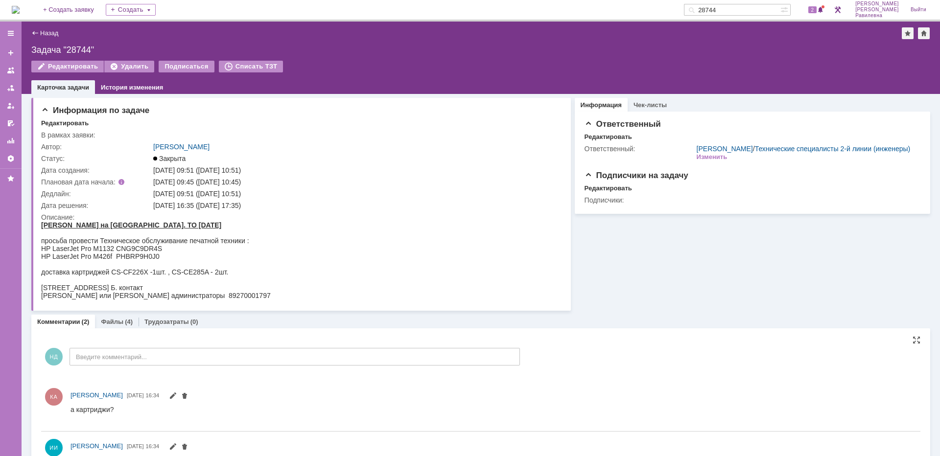
scroll to position [30, 0]
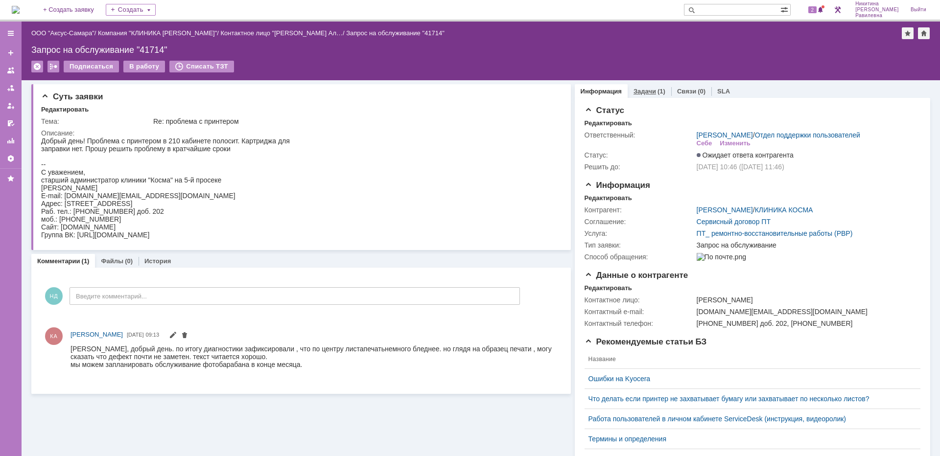
click at [645, 95] on div "Задачи (1)" at bounding box center [649, 91] width 44 height 14
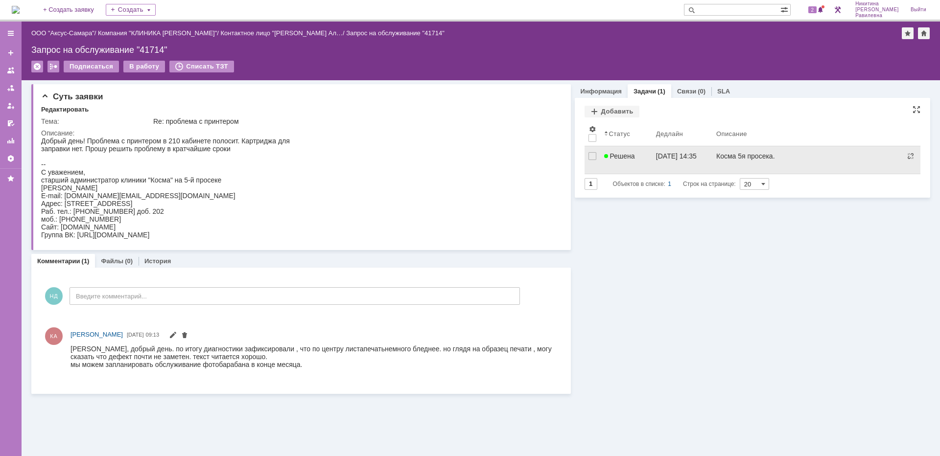
click at [639, 161] on link "Решена" at bounding box center [626, 159] width 52 height 27
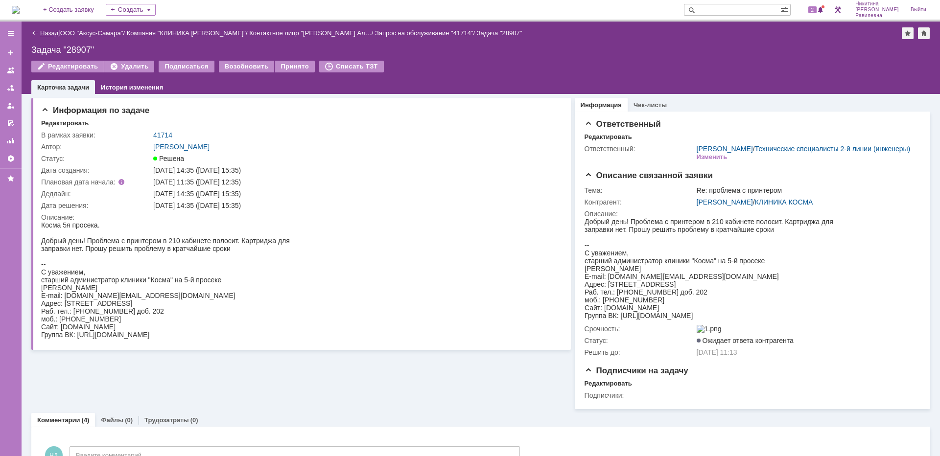
click at [50, 33] on link "Назад" at bounding box center [49, 32] width 18 height 7
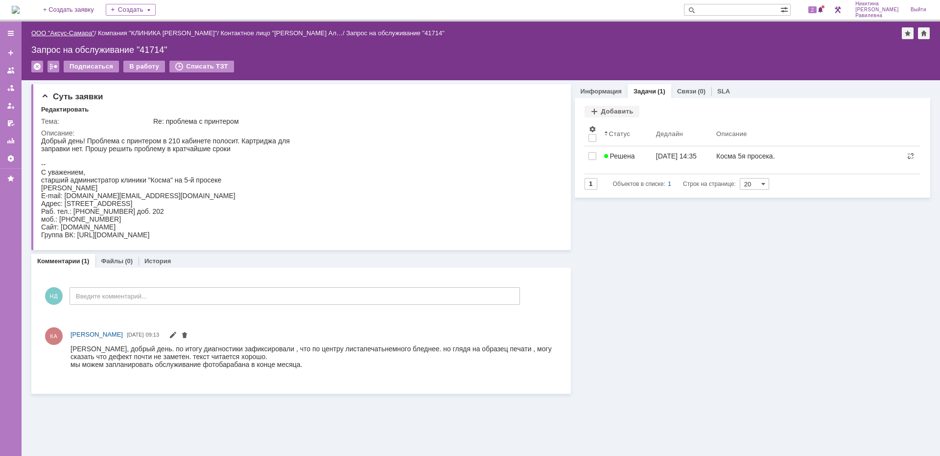
click at [63, 33] on link "ООО "Аксус-Самара"" at bounding box center [62, 32] width 63 height 7
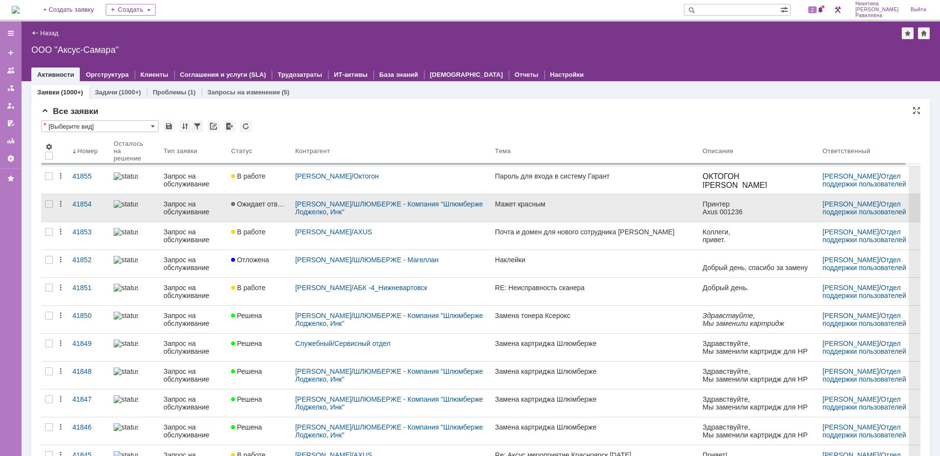
click at [211, 206] on div "Запрос на обслуживание" at bounding box center [193, 208] width 60 height 16
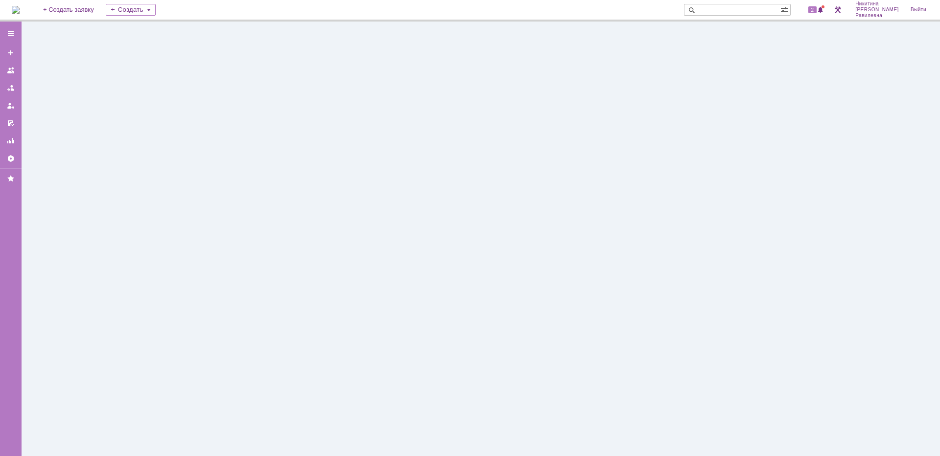
click at [211, 206] on div at bounding box center [481, 239] width 918 height 435
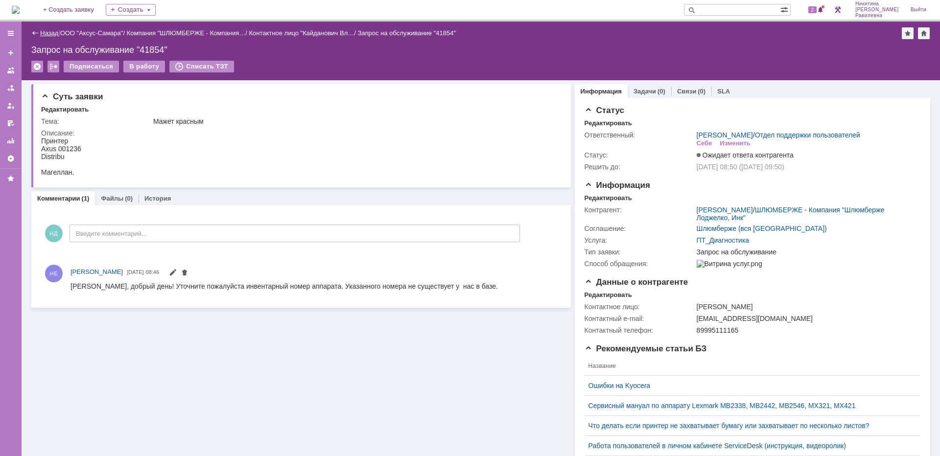
click at [53, 33] on link "Назад" at bounding box center [49, 32] width 18 height 7
